Goal: Browse casually

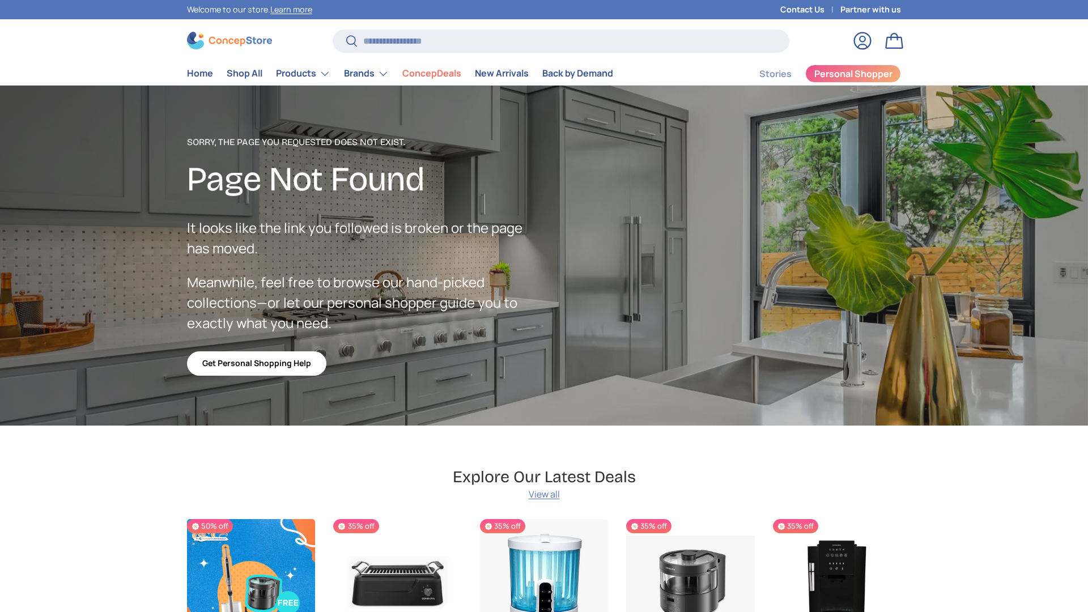
scroll to position [2023, 4631]
